Goal: Task Accomplishment & Management: Manage account settings

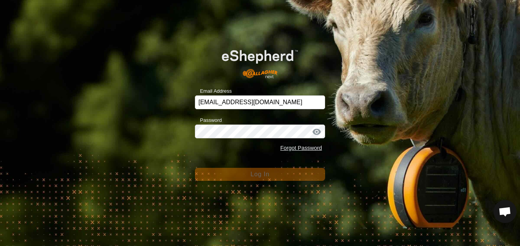
scroll to position [1026, 0]
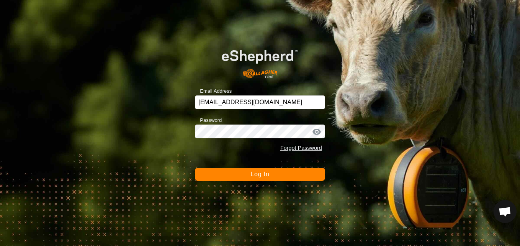
drag, startPoint x: 29, startPoint y: 224, endPoint x: 188, endPoint y: 136, distance: 181.5
click at [188, 136] on div "Email Address dannypayne1950@yahoo.com Password Forgot Password Log In" at bounding box center [260, 123] width 520 height 246
click at [317, 129] on div at bounding box center [316, 132] width 11 height 8
click at [299, 171] on button "Log In" at bounding box center [260, 174] width 130 height 13
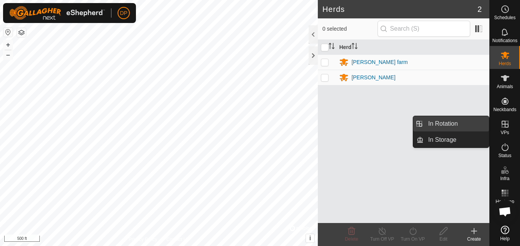
click at [471, 120] on link "In Rotation" at bounding box center [455, 123] width 65 height 15
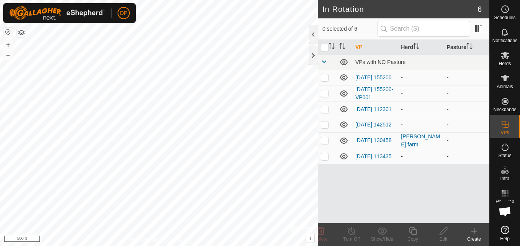
click at [344, 159] on icon at bounding box center [344, 156] width 8 height 6
click at [343, 128] on icon at bounding box center [343, 124] width 9 height 9
click at [343, 109] on icon at bounding box center [343, 109] width 9 height 9
click at [343, 95] on icon at bounding box center [343, 93] width 9 height 9
click at [345, 77] on icon at bounding box center [343, 77] width 9 height 9
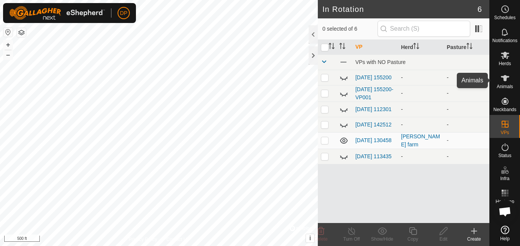
click at [510, 76] on es-animals-svg-icon at bounding box center [505, 78] width 14 height 12
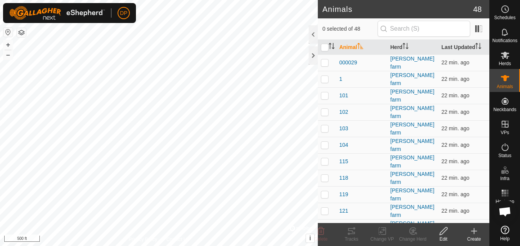
scroll to position [1026, 0]
click at [0, 113] on html "DP Schedules Notifications Herds Animals Neckbands VPs Status Infra Heatmap Hel…" at bounding box center [260, 123] width 520 height 246
